Goal: Use online tool/utility: Use online tool/utility

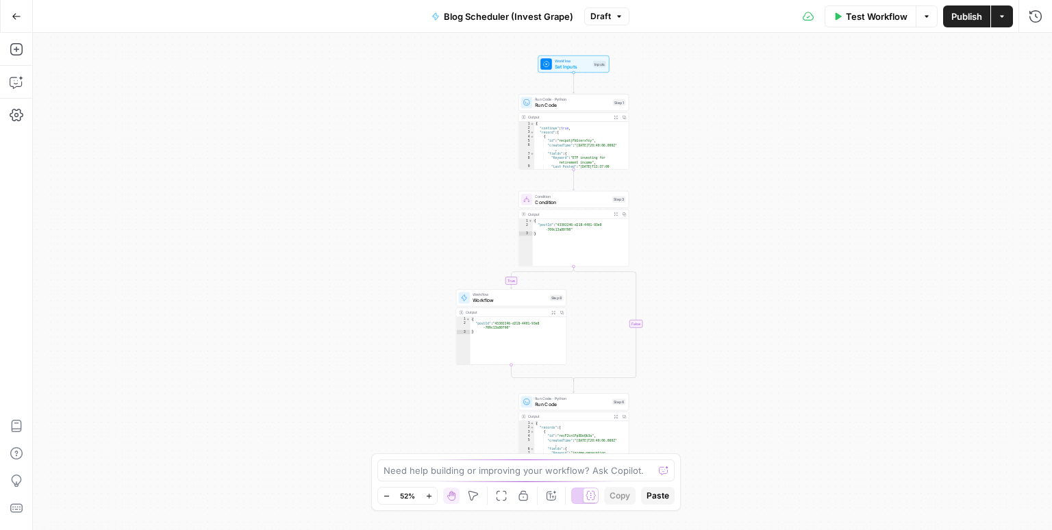
click at [21, 18] on button "Go Back" at bounding box center [16, 16] width 25 height 25
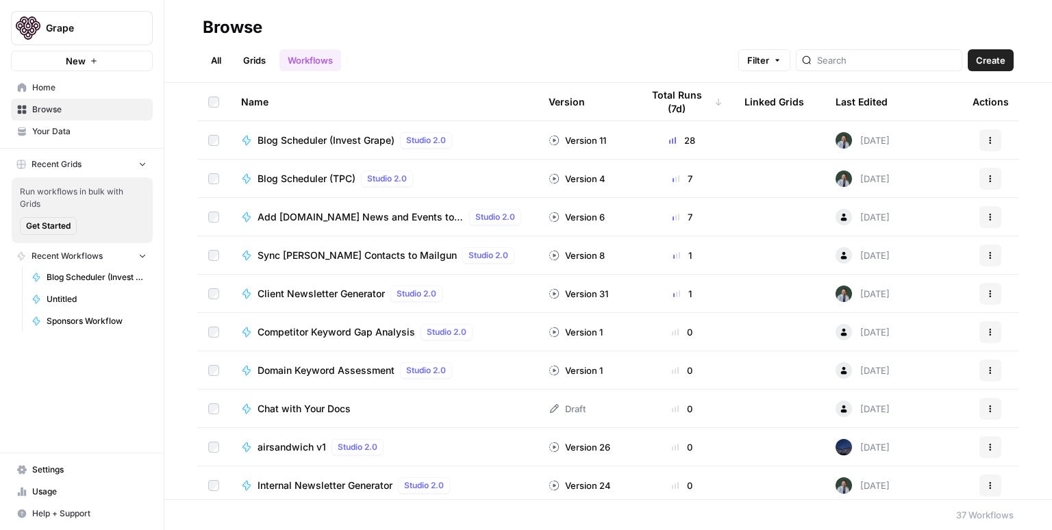
click at [862, 103] on div "Last Edited" at bounding box center [862, 102] width 52 height 38
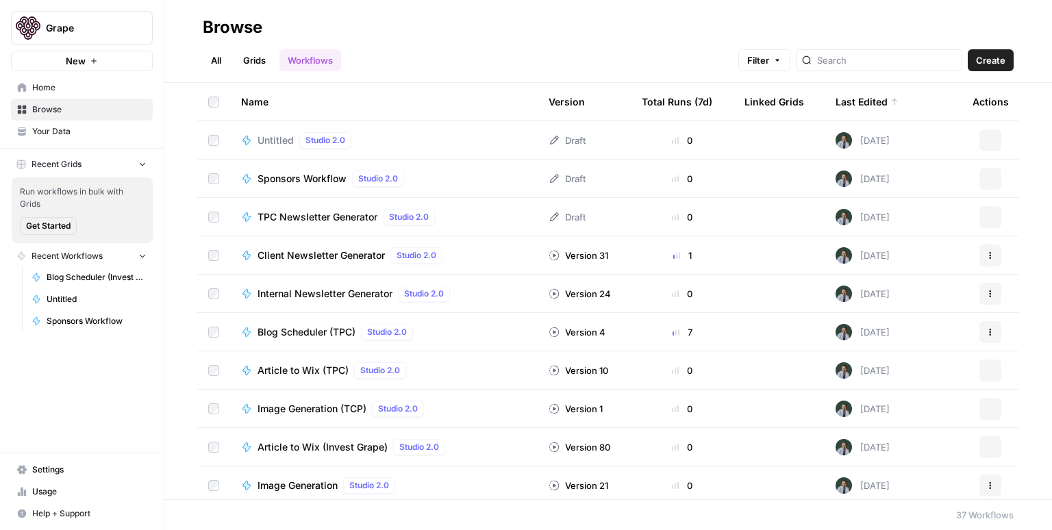
click at [862, 103] on div "Last Edited" at bounding box center [867, 102] width 63 height 38
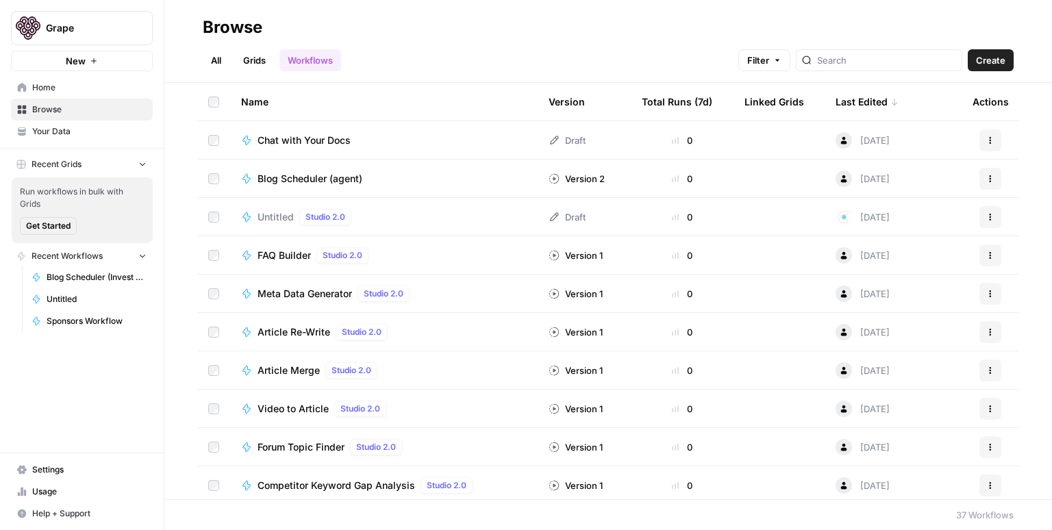
click at [861, 103] on div "Last Edited" at bounding box center [867, 102] width 63 height 38
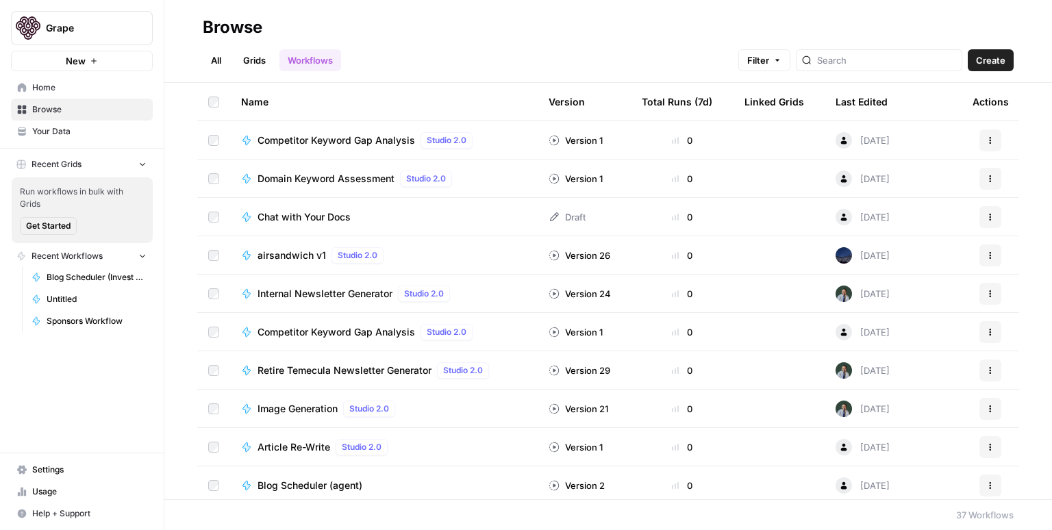
click at [571, 106] on div "Version" at bounding box center [567, 102] width 36 height 38
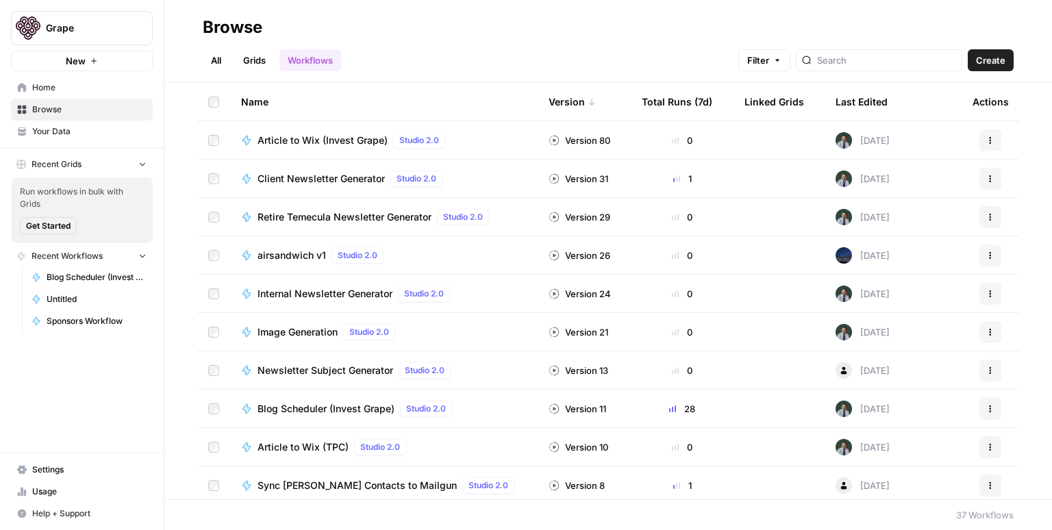
click at [571, 106] on div "Version" at bounding box center [572, 102] width 47 height 38
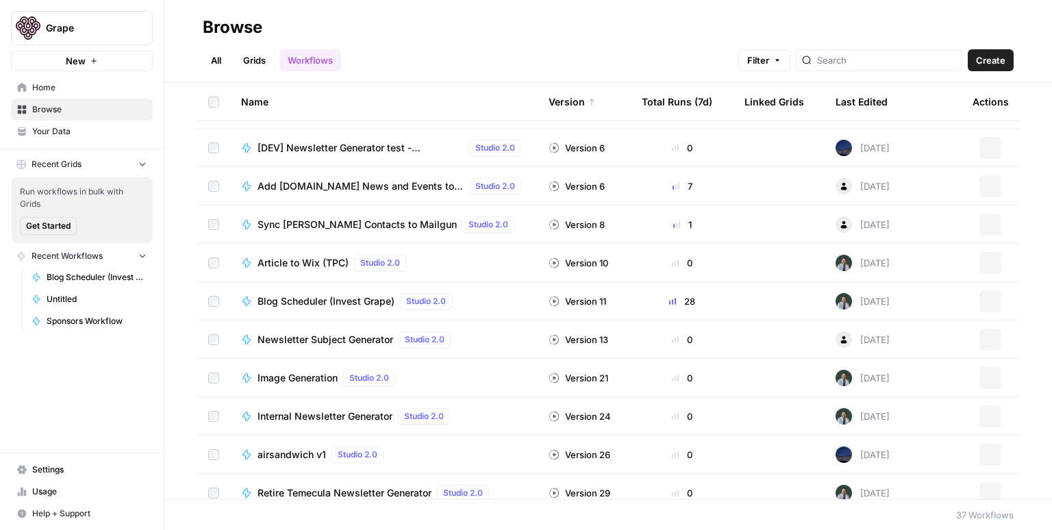
scroll to position [1041, 0]
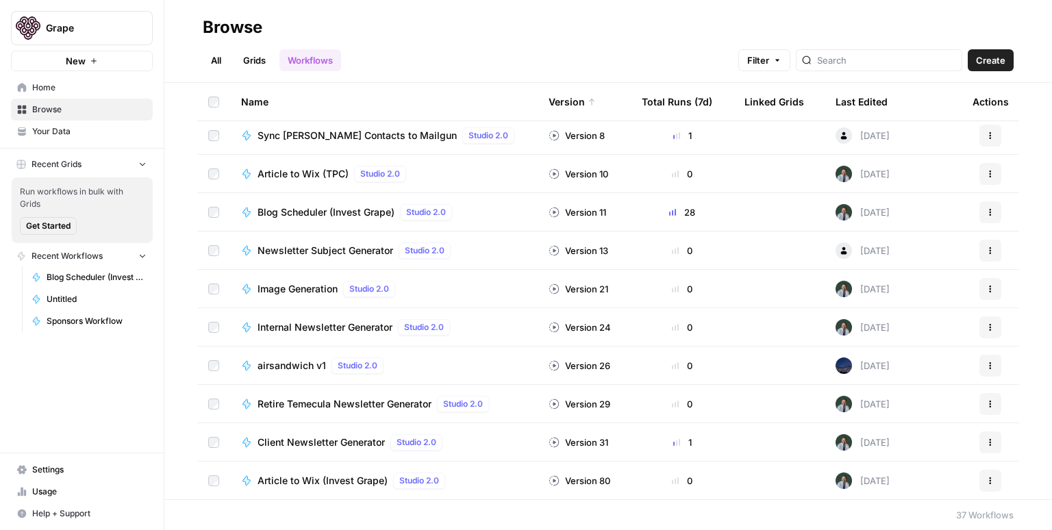
drag, startPoint x: 73, startPoint y: 299, endPoint x: 85, endPoint y: 297, distance: 12.0
click at [73, 299] on span "Untitled" at bounding box center [97, 299] width 100 height 12
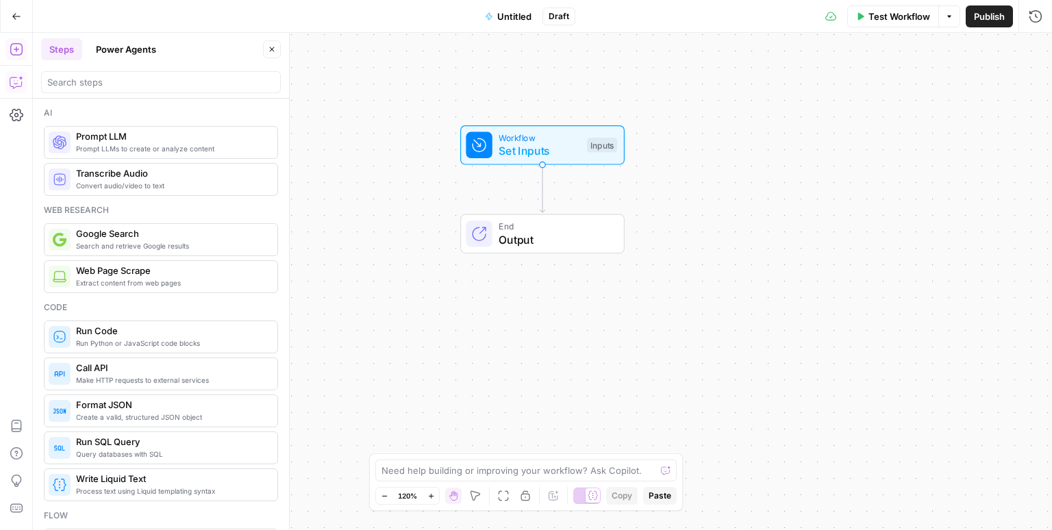
click at [18, 84] on icon "button" at bounding box center [17, 82] width 14 height 14
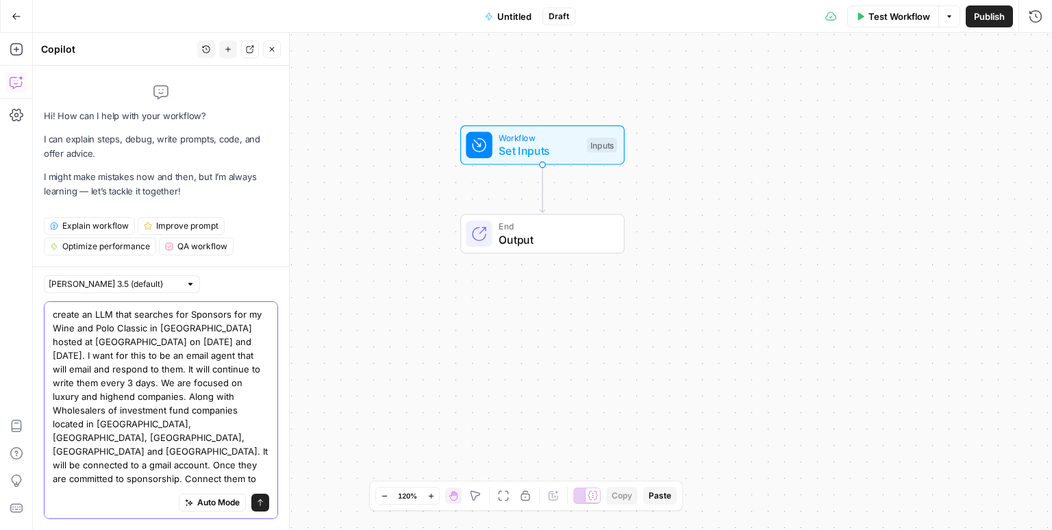
type textarea "create an LLM that searches for Sponsors for my Wine and Polo Classic in [GEOGR…"
click at [257, 504] on icon "submit" at bounding box center [260, 503] width 8 height 8
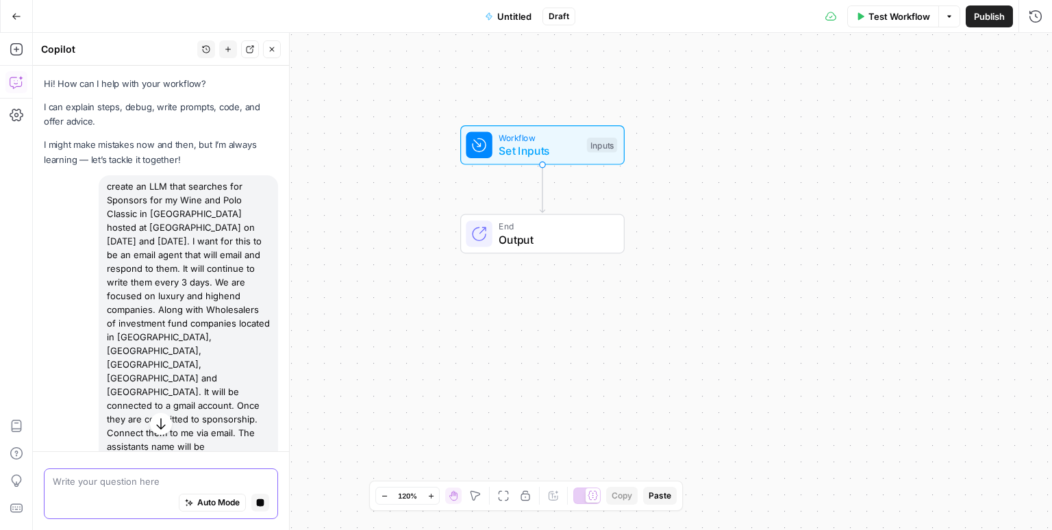
click at [222, 501] on span "Auto Mode" at bounding box center [218, 503] width 42 height 12
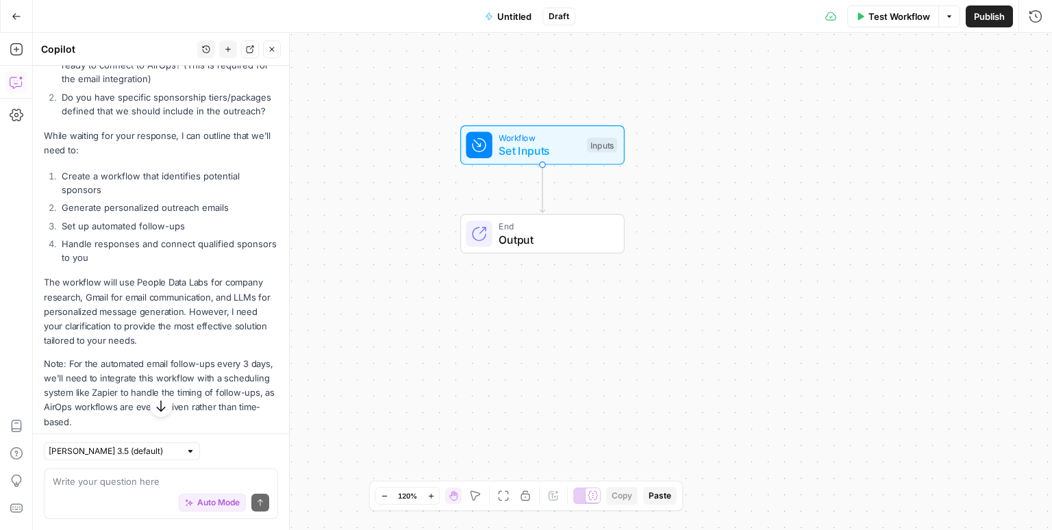
scroll to position [523, 0]
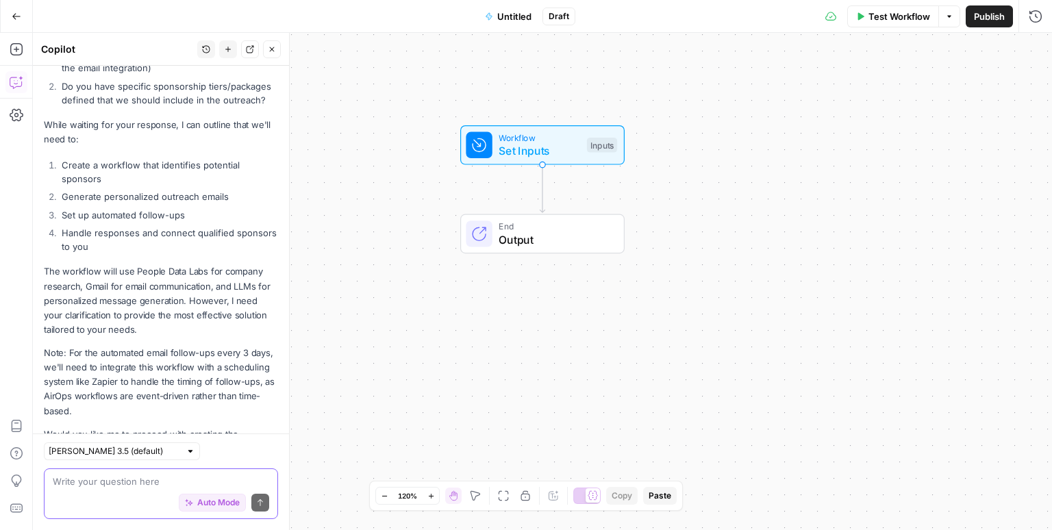
click at [133, 482] on textarea at bounding box center [161, 482] width 217 height 14
type textarea "event driven is gine"
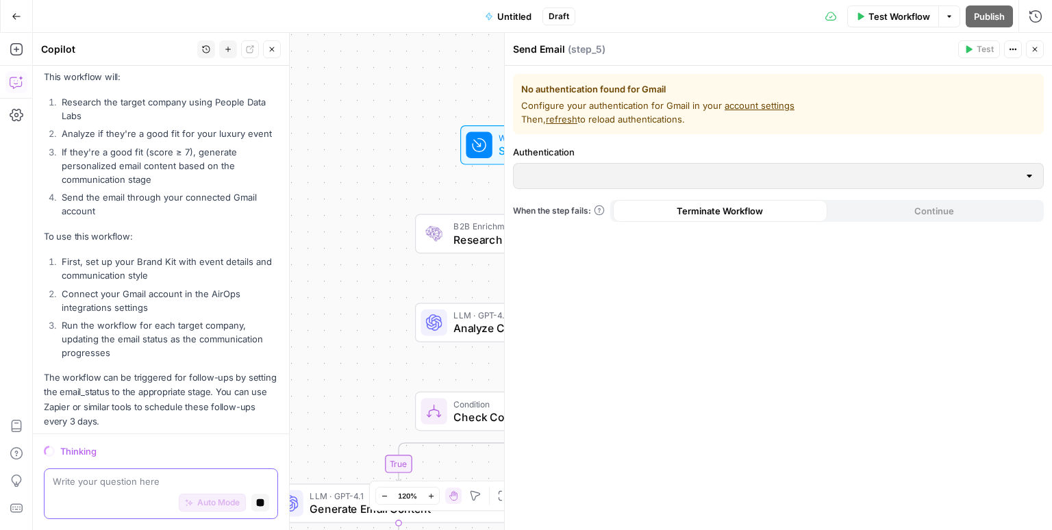
scroll to position [1831, 0]
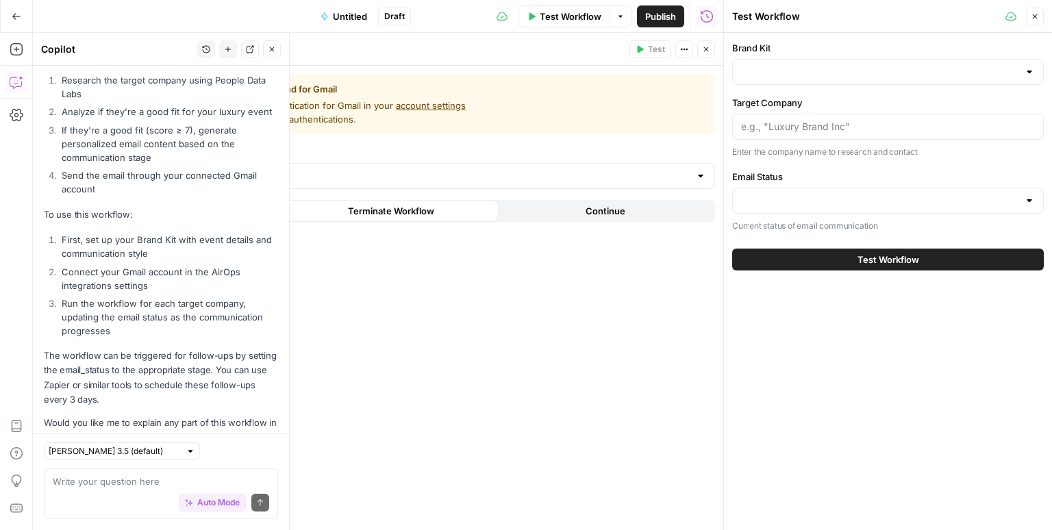
click at [707, 51] on icon "button" at bounding box center [706, 49] width 8 height 8
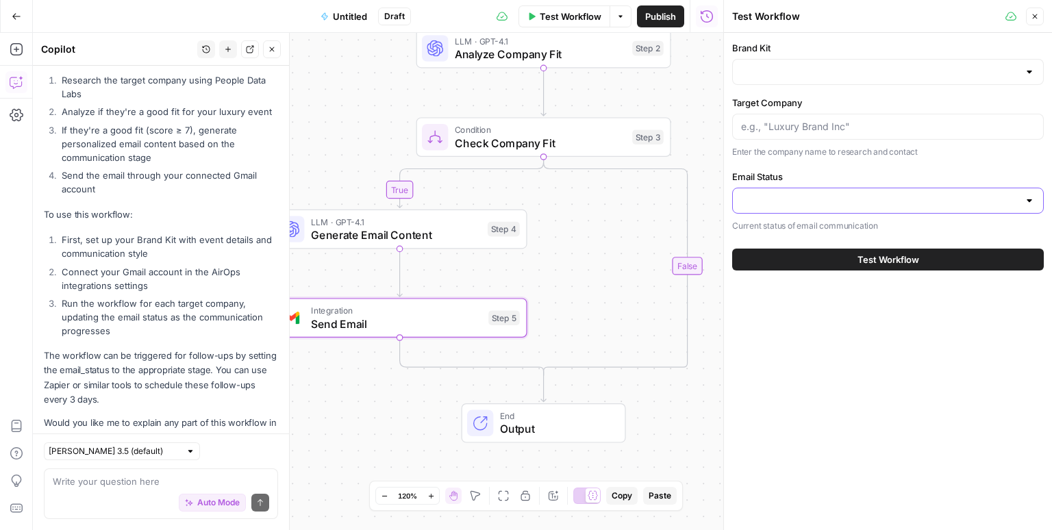
click at [787, 205] on input "Email Status" at bounding box center [879, 201] width 277 height 14
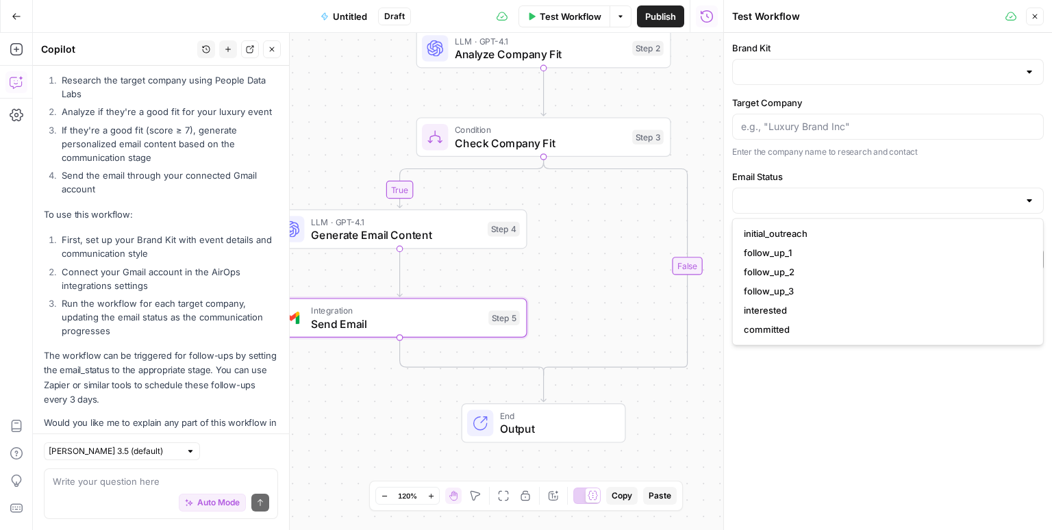
click at [815, 147] on p "Enter the company name to research and contact" at bounding box center [888, 152] width 312 height 14
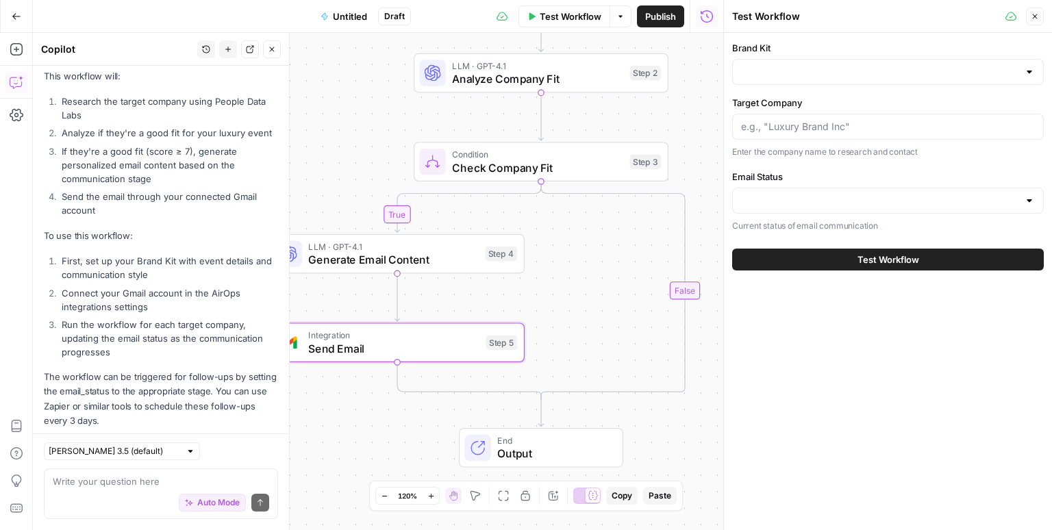
scroll to position [1805, 0]
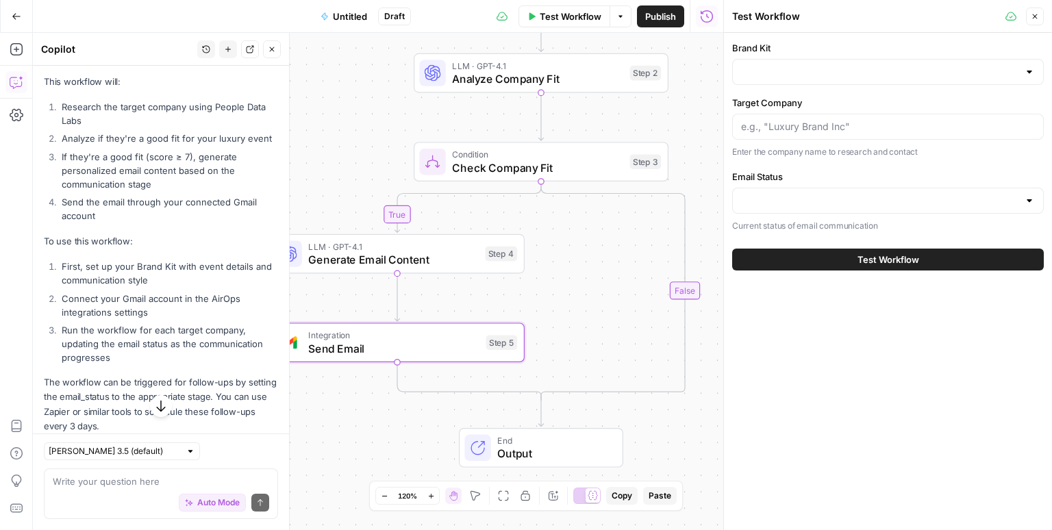
drag, startPoint x: 805, startPoint y: 90, endPoint x: 811, endPoint y: 79, distance: 12.6
click at [805, 89] on div "Brand Kit Target Company Enter the company name to research and contact Email S…" at bounding box center [888, 136] width 312 height 191
click at [815, 72] on input "Brand Kit" at bounding box center [879, 72] width 277 height 14
click at [1026, 73] on div at bounding box center [1029, 72] width 11 height 14
click at [827, 55] on div "Brand Kit" at bounding box center [888, 63] width 312 height 44
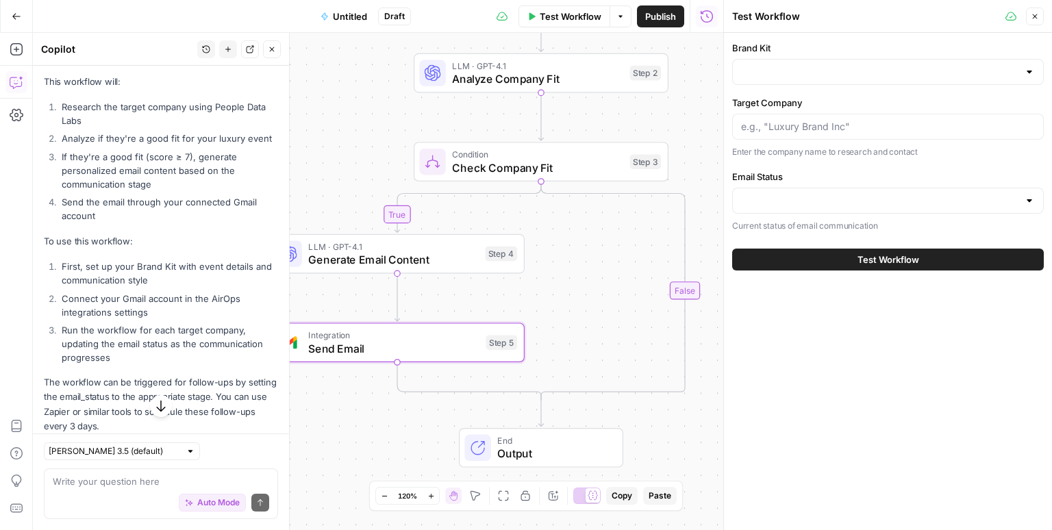
click at [797, 192] on div at bounding box center [888, 201] width 312 height 26
click at [799, 165] on div "Brand Kit Target Company Enter the company name to research and contact Email S…" at bounding box center [888, 136] width 312 height 191
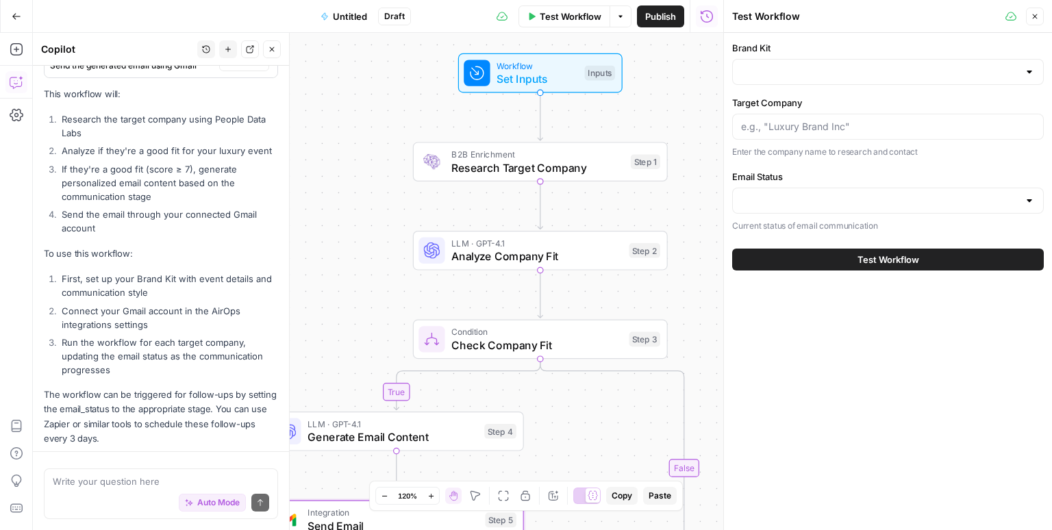
scroll to position [1831, 0]
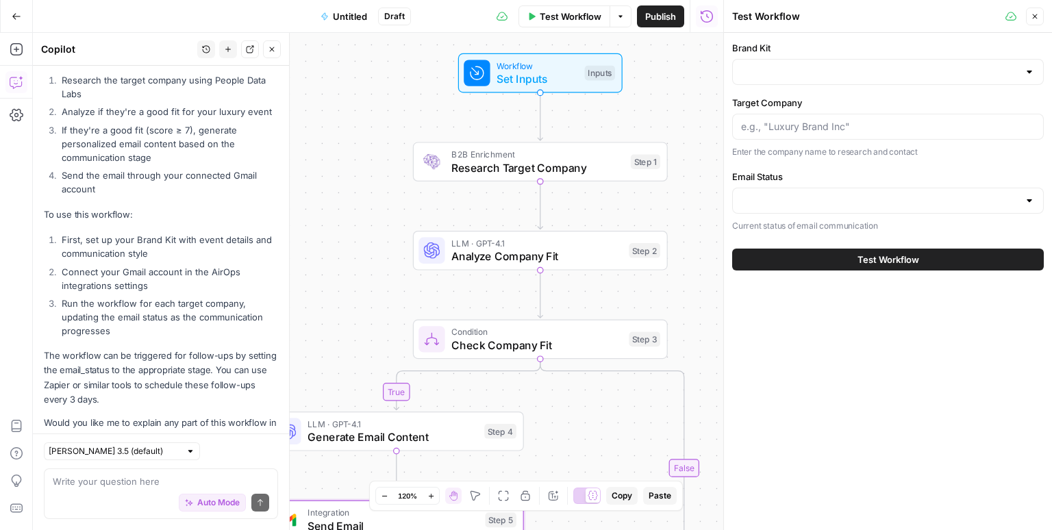
click at [841, 251] on button "Test Workflow" at bounding box center [888, 260] width 312 height 22
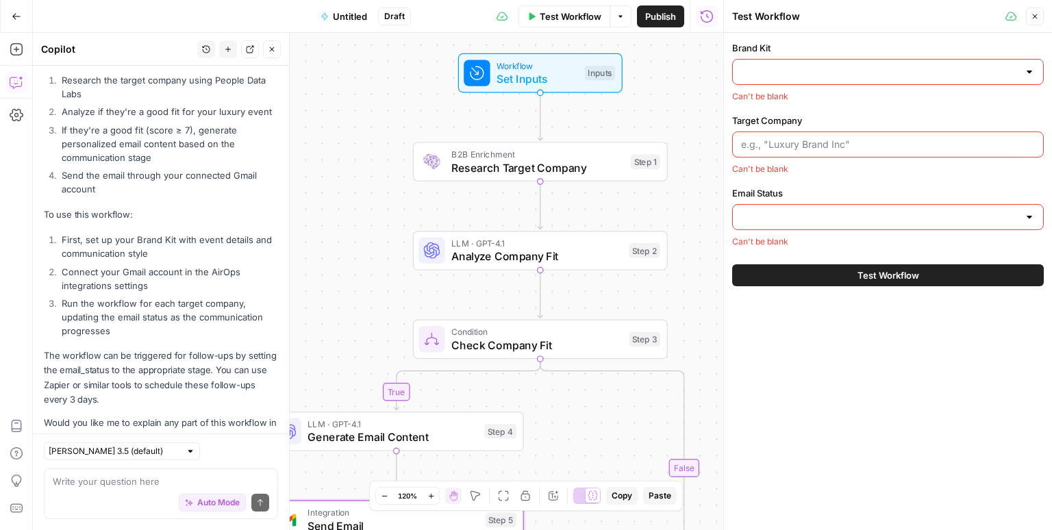
click at [811, 132] on div at bounding box center [888, 145] width 312 height 26
click at [792, 68] on input "Brand Kit" at bounding box center [879, 72] width 277 height 14
click at [797, 68] on input "Brand Kit" at bounding box center [879, 72] width 277 height 14
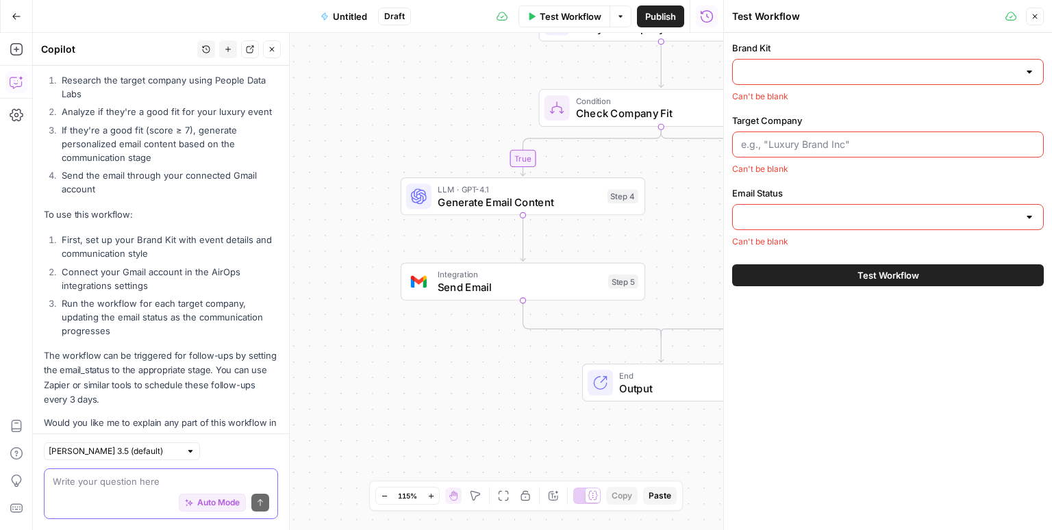
click at [159, 480] on textarea at bounding box center [161, 482] width 217 height 14
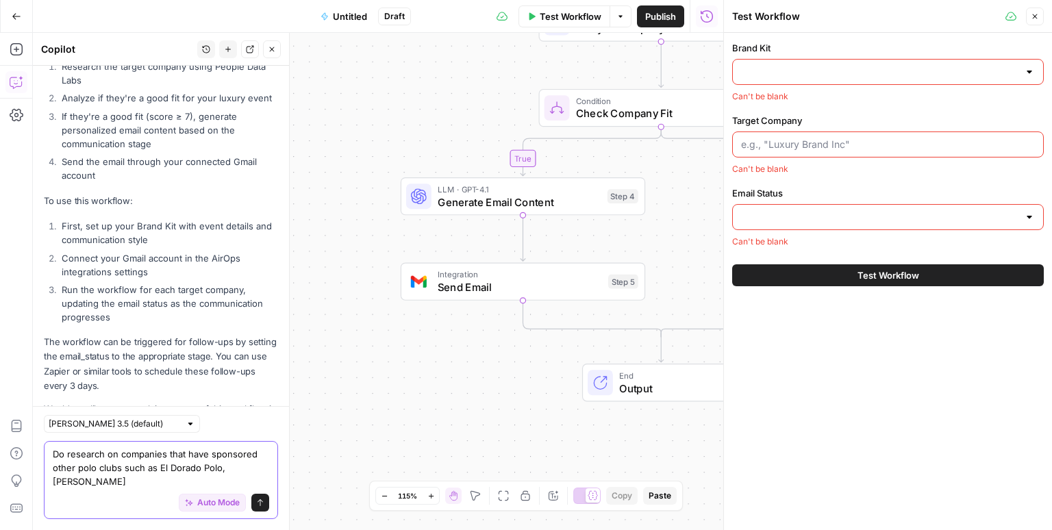
scroll to position [1859, 0]
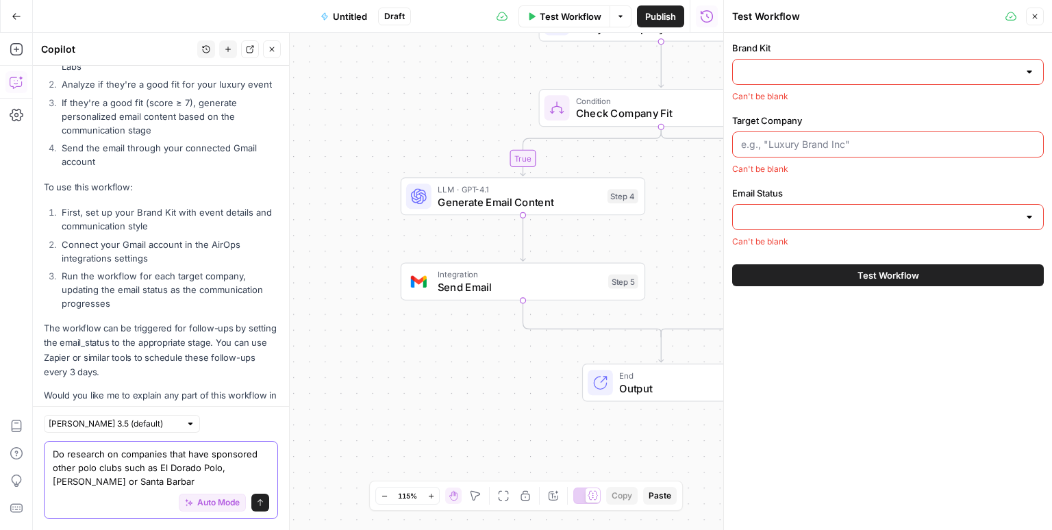
type textarea "Do research on companies that have sponsored other polo clubs such as El Dorado…"
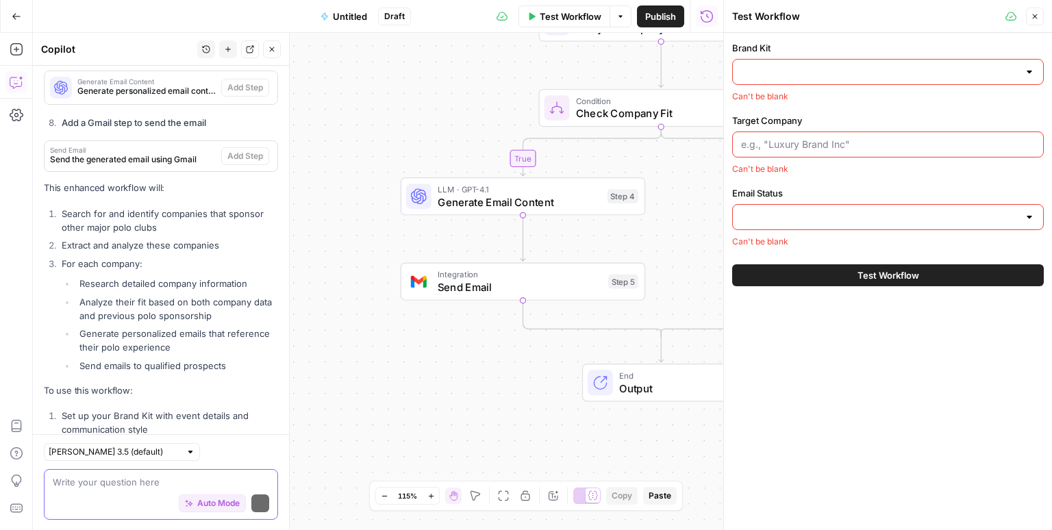
scroll to position [2955, 0]
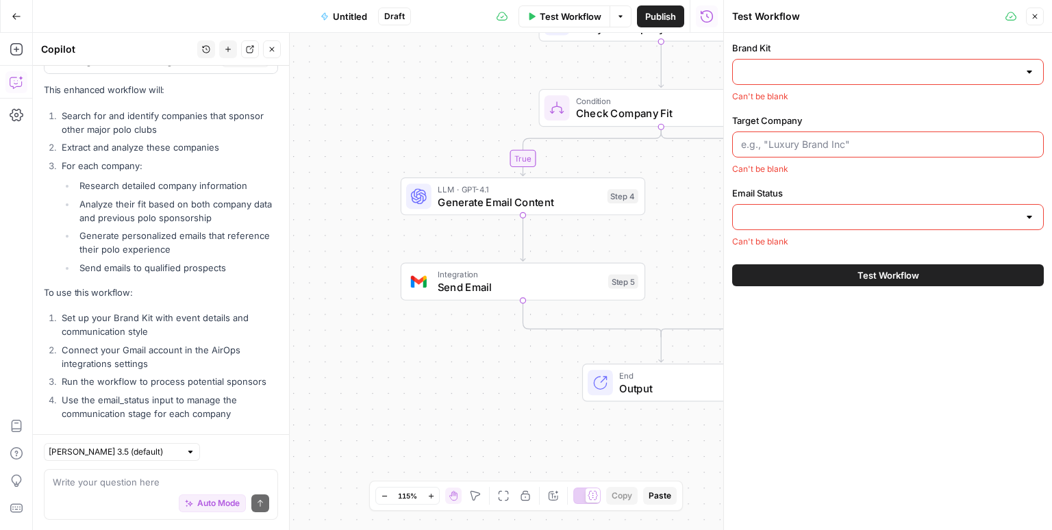
click at [1035, 16] on icon "button" at bounding box center [1035, 16] width 5 height 5
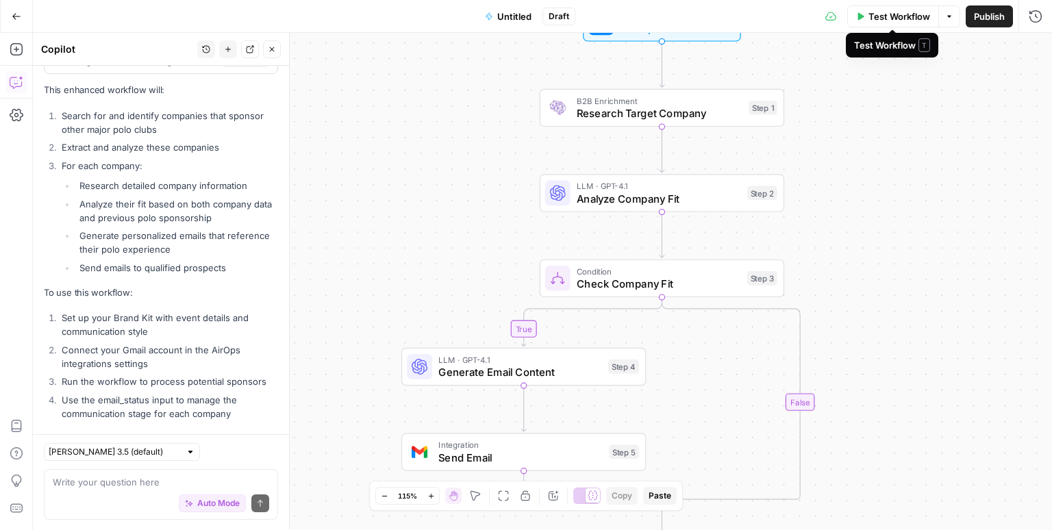
click at [904, 16] on span "Test Workflow" at bounding box center [900, 17] width 62 height 14
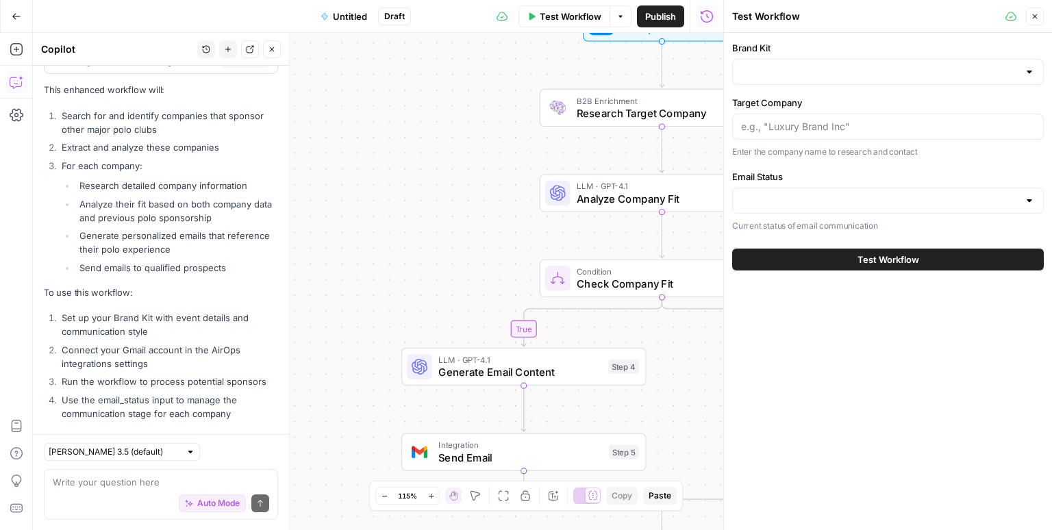
click at [913, 262] on span "Test Workflow" at bounding box center [889, 260] width 62 height 14
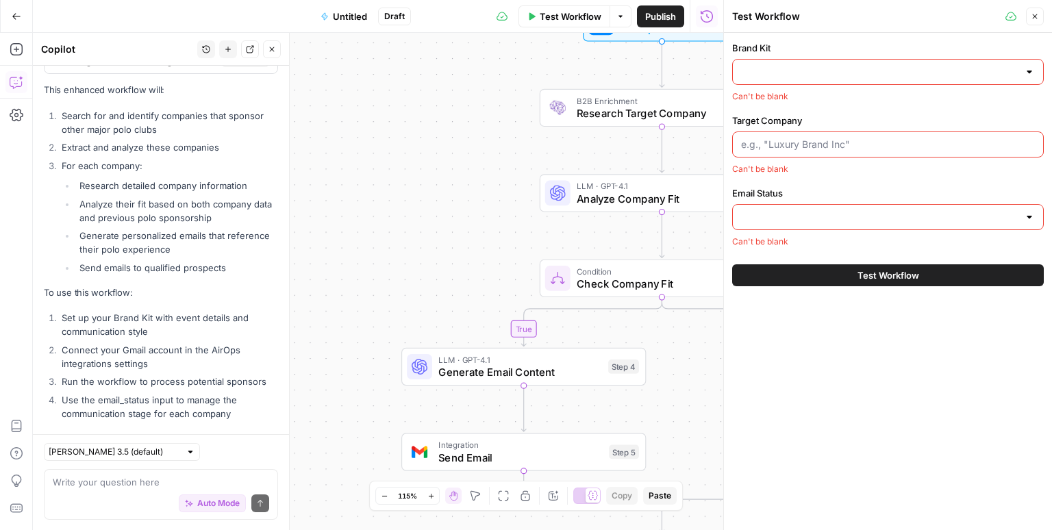
click at [872, 71] on input "Brand Kit" at bounding box center [879, 72] width 277 height 14
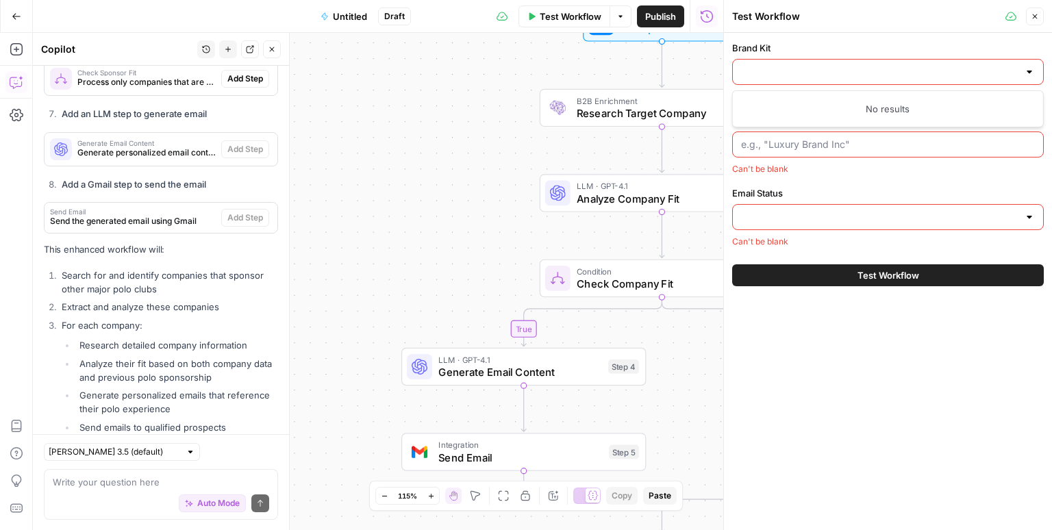
scroll to position [2754, 0]
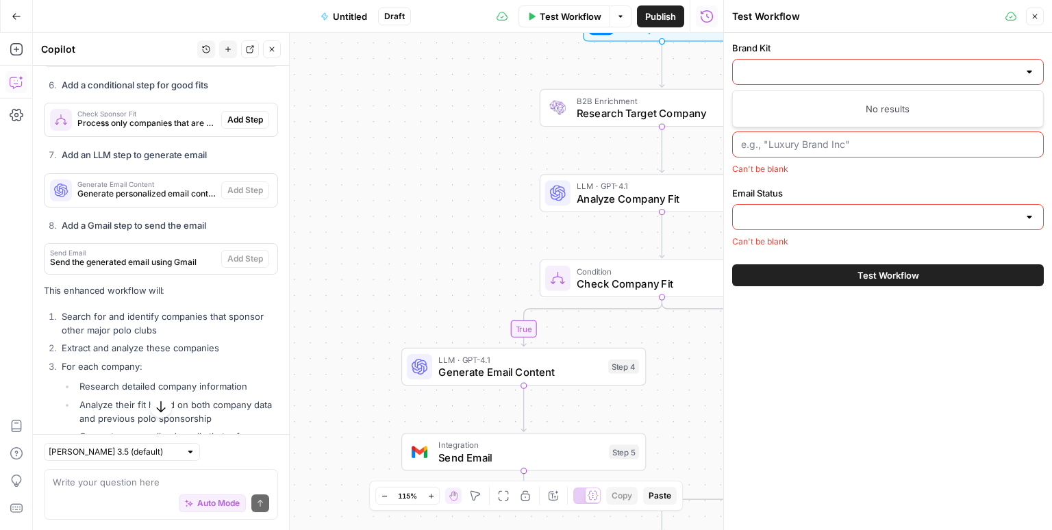
click at [837, 182] on div "Brand Kit Can't be blank Target Company Can't be blank Email Status Can't be bl…" at bounding box center [888, 144] width 312 height 207
click at [797, 143] on input "Target Company" at bounding box center [888, 145] width 294 height 14
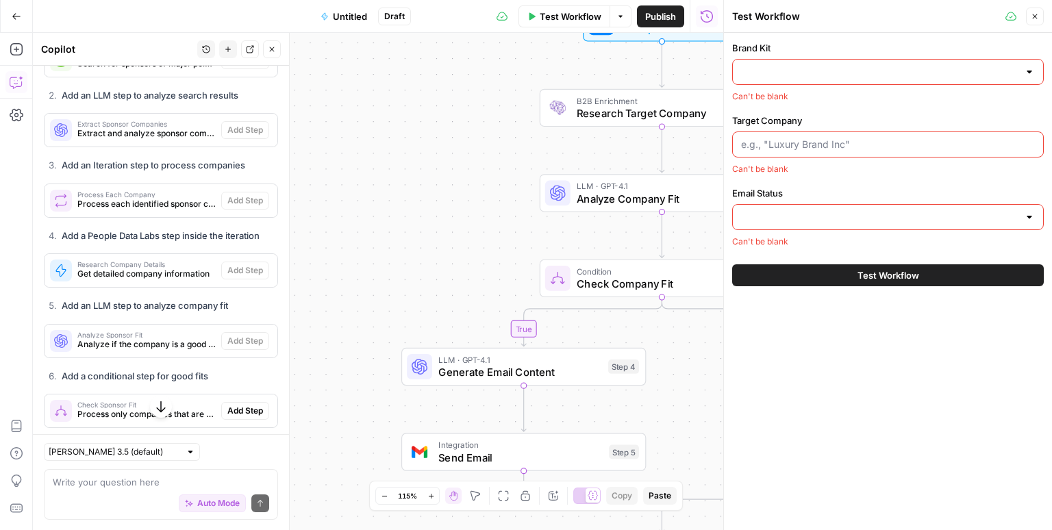
scroll to position [2955, 0]
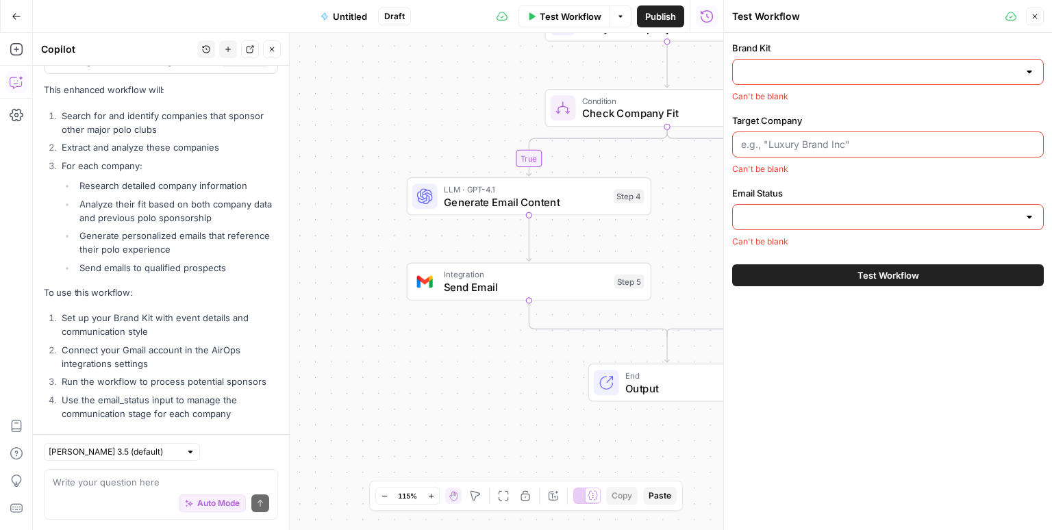
click at [817, 276] on button "Test Workflow" at bounding box center [888, 275] width 312 height 22
click at [1037, 14] on icon "button" at bounding box center [1035, 16] width 8 height 8
